Goal: Navigation & Orientation: Find specific page/section

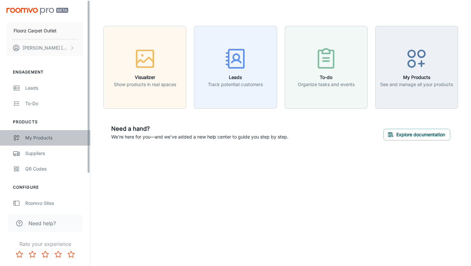
click at [54, 139] on div "My Products" at bounding box center [54, 137] width 59 height 7
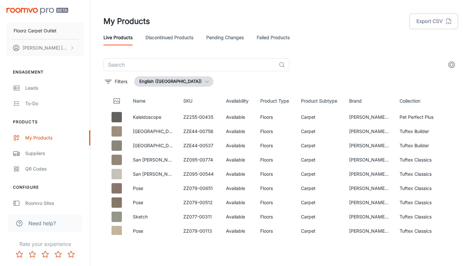
click at [166, 33] on link "Discontinued Products" at bounding box center [170, 38] width 48 height 16
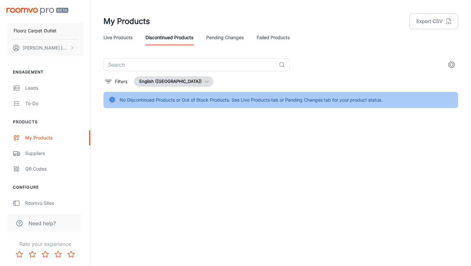
click at [204, 36] on div "Live Products Discontinued Products Pending Changes Failed Products" at bounding box center [280, 38] width 355 height 16
click at [212, 36] on link "Pending Changes" at bounding box center [225, 38] width 38 height 16
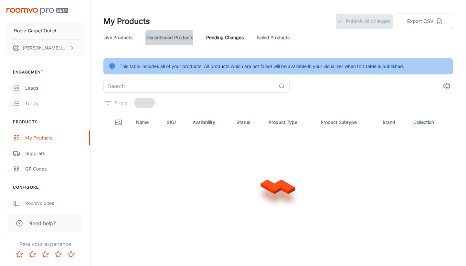
click at [158, 36] on link "Discontinued Products" at bounding box center [170, 38] width 48 height 16
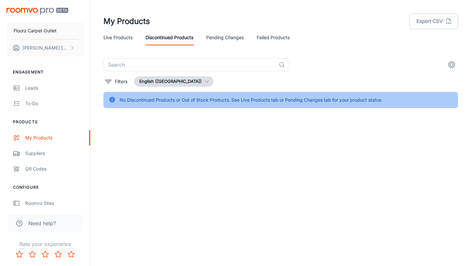
click at [112, 38] on link "Live Products" at bounding box center [117, 38] width 29 height 16
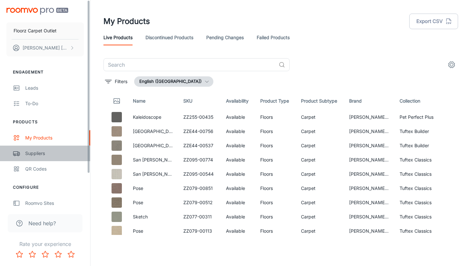
click at [52, 151] on div "Suppliers" at bounding box center [54, 153] width 59 height 7
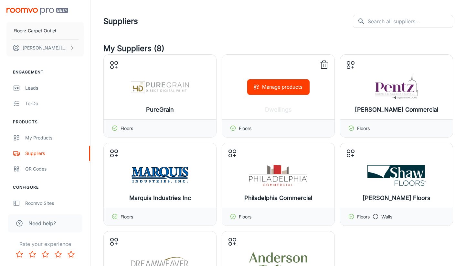
click at [271, 115] on div "Manage products" at bounding box center [278, 87] width 113 height 65
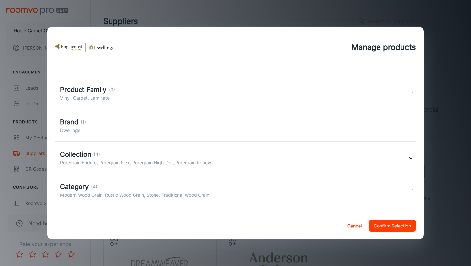
scroll to position [36, 0]
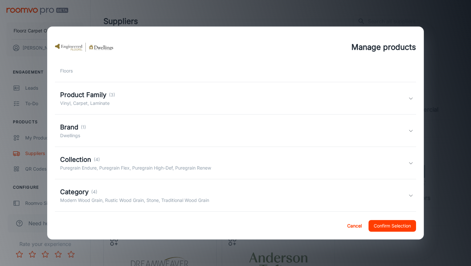
click at [129, 102] on div "Product Family (3) Vinyl, Carpet, Laminate" at bounding box center [234, 98] width 349 height 17
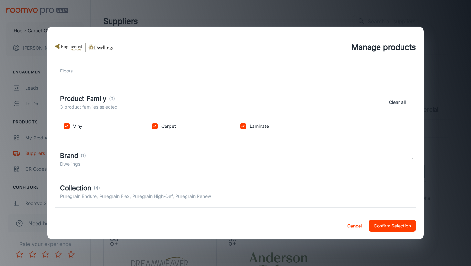
click at [151, 114] on div "Product Family (3) 3 product families selected Clear all" at bounding box center [236, 102] width 362 height 30
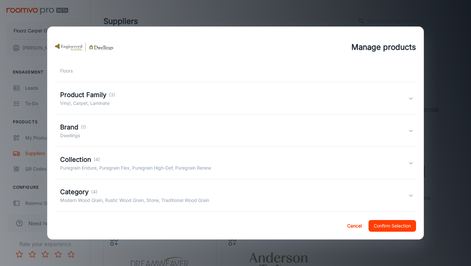
click at [124, 135] on div "Brand (1) Dwellings" at bounding box center [234, 130] width 349 height 17
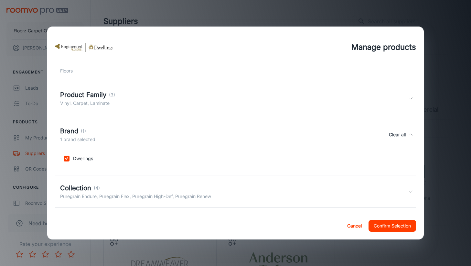
click at [124, 135] on div "Brand (1) 1 brand selected Clear all" at bounding box center [234, 134] width 349 height 17
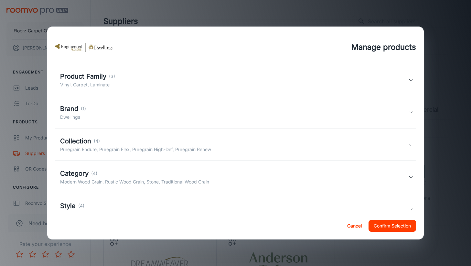
scroll to position [101, 0]
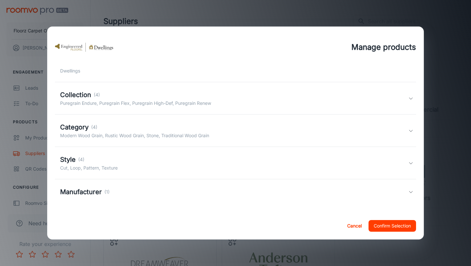
click at [157, 110] on div "Collection (4) Puregrain Endure, Puregrain Flex, Puregrain High-Def, Puregrain …" at bounding box center [236, 98] width 362 height 32
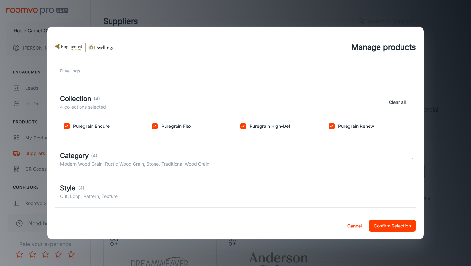
click at [166, 111] on div "Collection (4) 4 collections selected Clear all" at bounding box center [234, 102] width 349 height 17
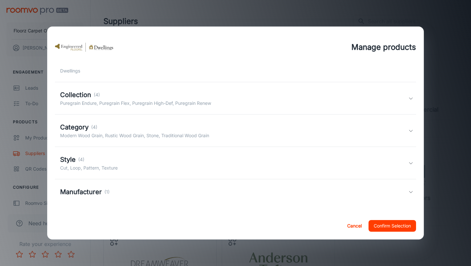
click at [173, 129] on div "Category (4)" at bounding box center [134, 127] width 149 height 10
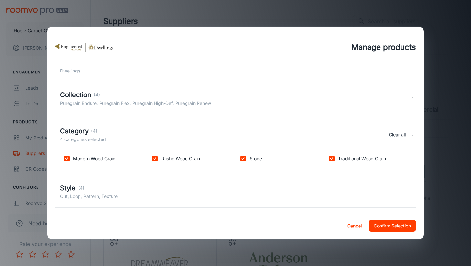
click at [173, 129] on div "Category (4) 4 categories selected Clear all" at bounding box center [234, 134] width 349 height 17
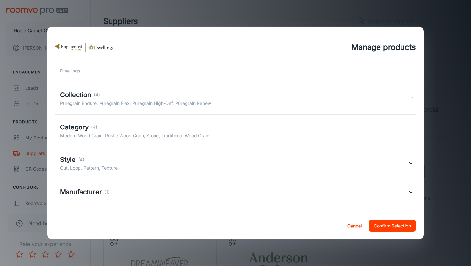
click at [115, 162] on div "Style (4)" at bounding box center [89, 160] width 58 height 10
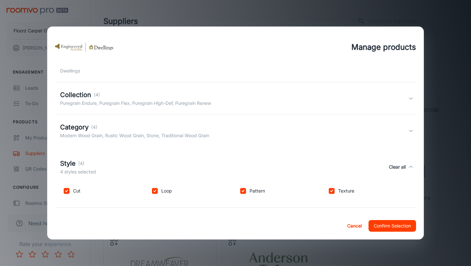
click at [115, 162] on div "Style (4) 4 styles selected Clear all" at bounding box center [234, 166] width 349 height 17
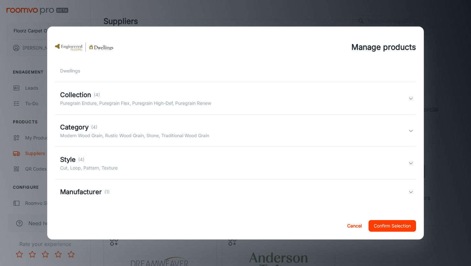
click at [108, 199] on div "Manufacturer (1)" at bounding box center [236, 191] width 362 height 25
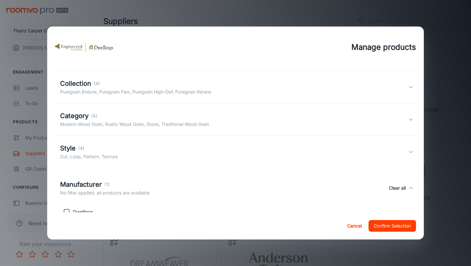
scroll to position [131, 0]
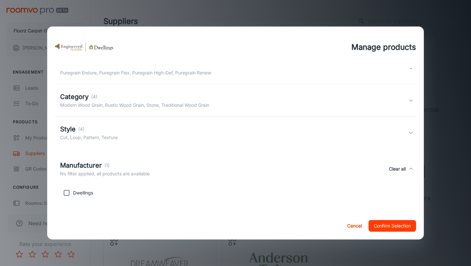
click at [351, 229] on button "Cancel" at bounding box center [354, 226] width 21 height 12
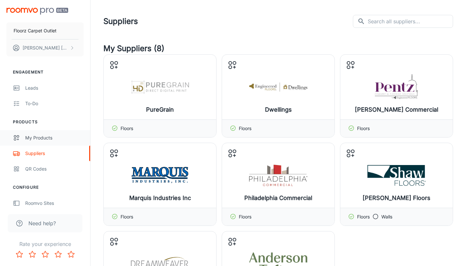
click at [48, 136] on div "My Products" at bounding box center [54, 137] width 59 height 7
